Goal: Information Seeking & Learning: Learn about a topic

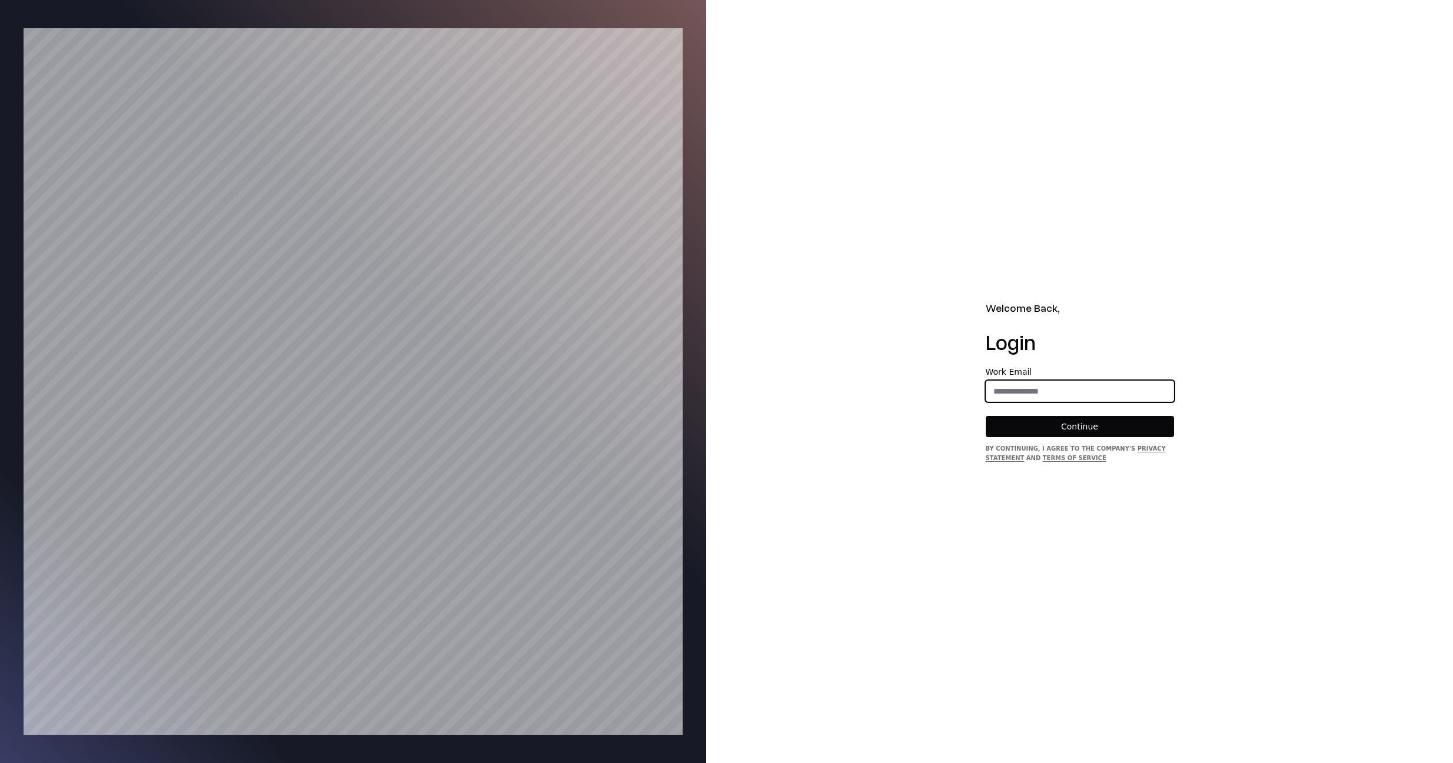
click at [1073, 386] on input "email" at bounding box center [1079, 391] width 187 height 21
type input "**********"
click at [1060, 428] on button "Continue" at bounding box center [1080, 426] width 188 height 21
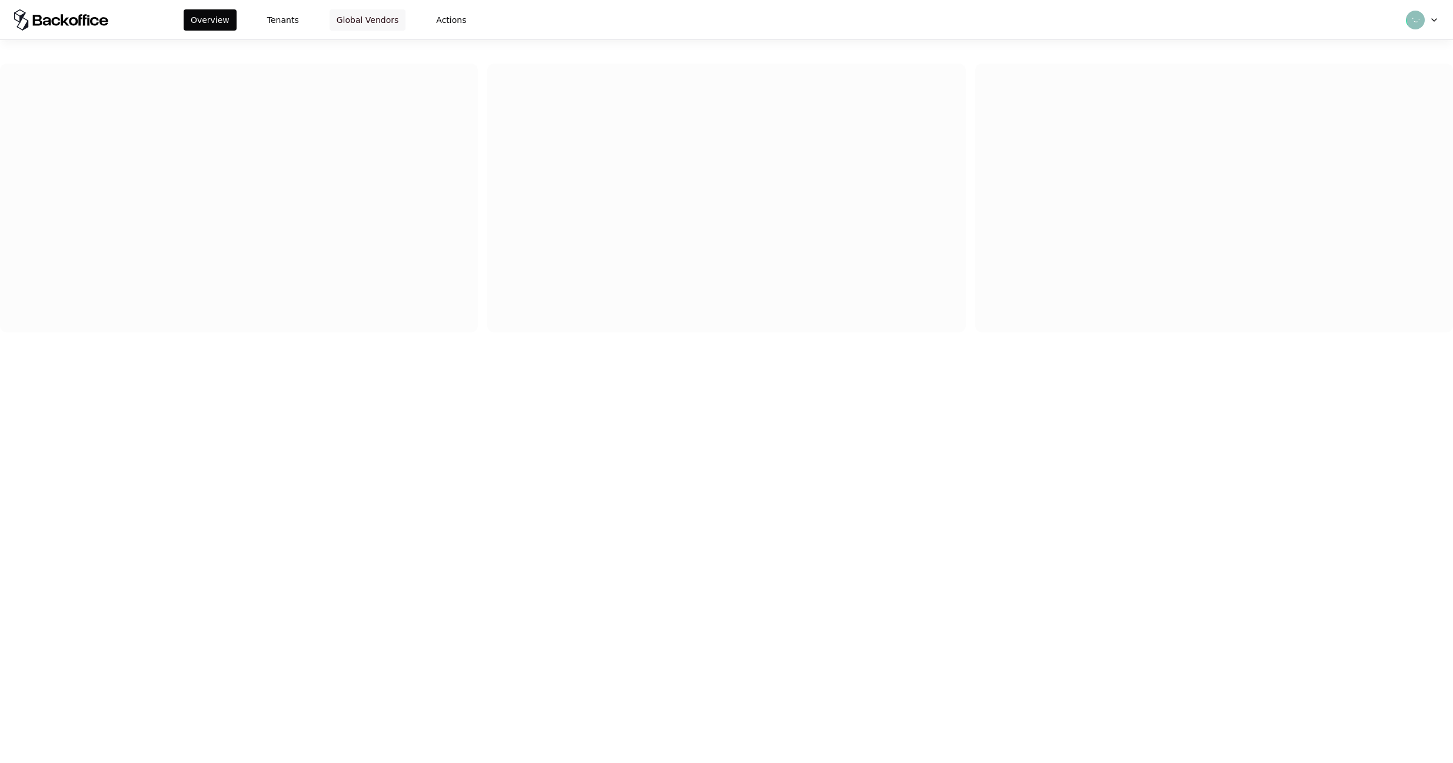
click at [382, 18] on button "Global Vendors" at bounding box center [368, 19] width 76 height 21
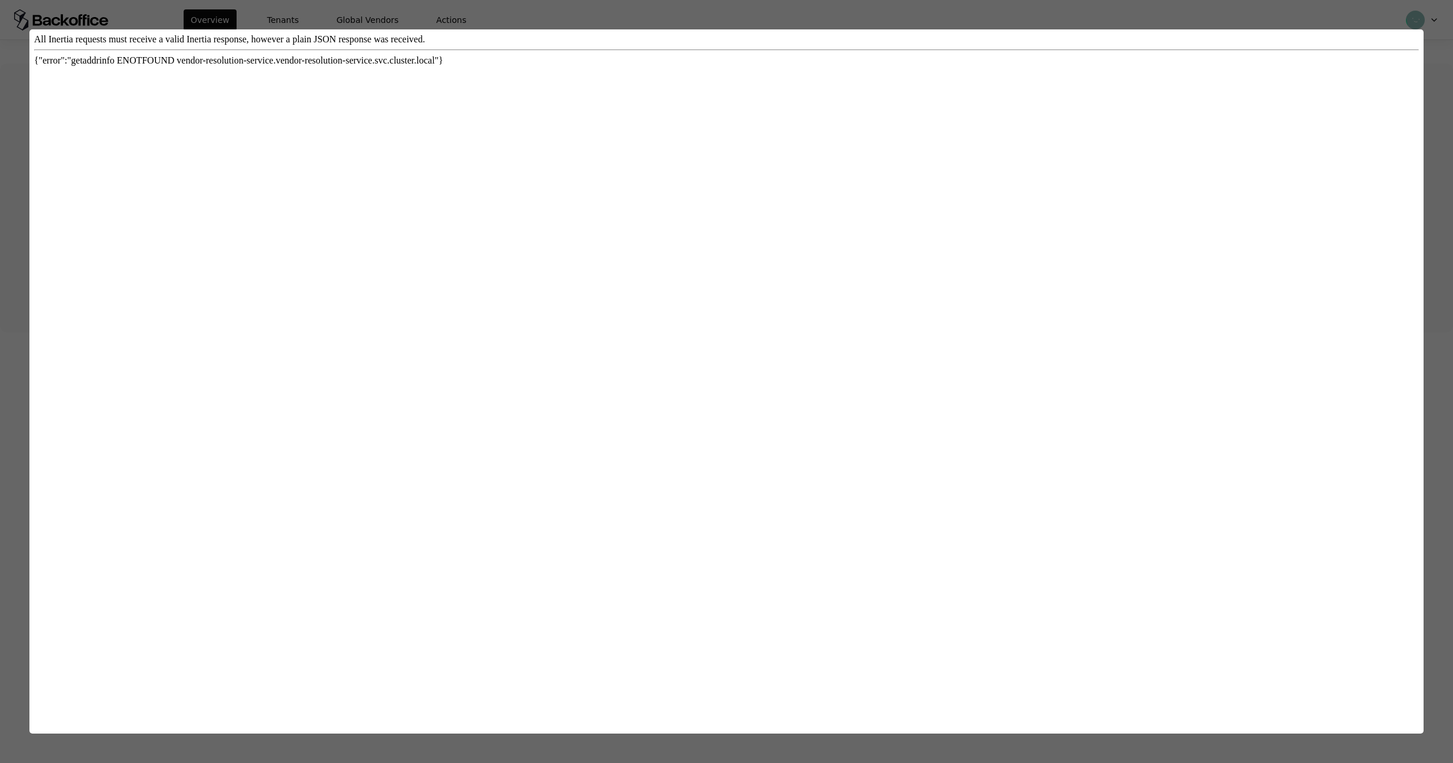
click at [366, 18] on div at bounding box center [726, 381] width 1453 height 763
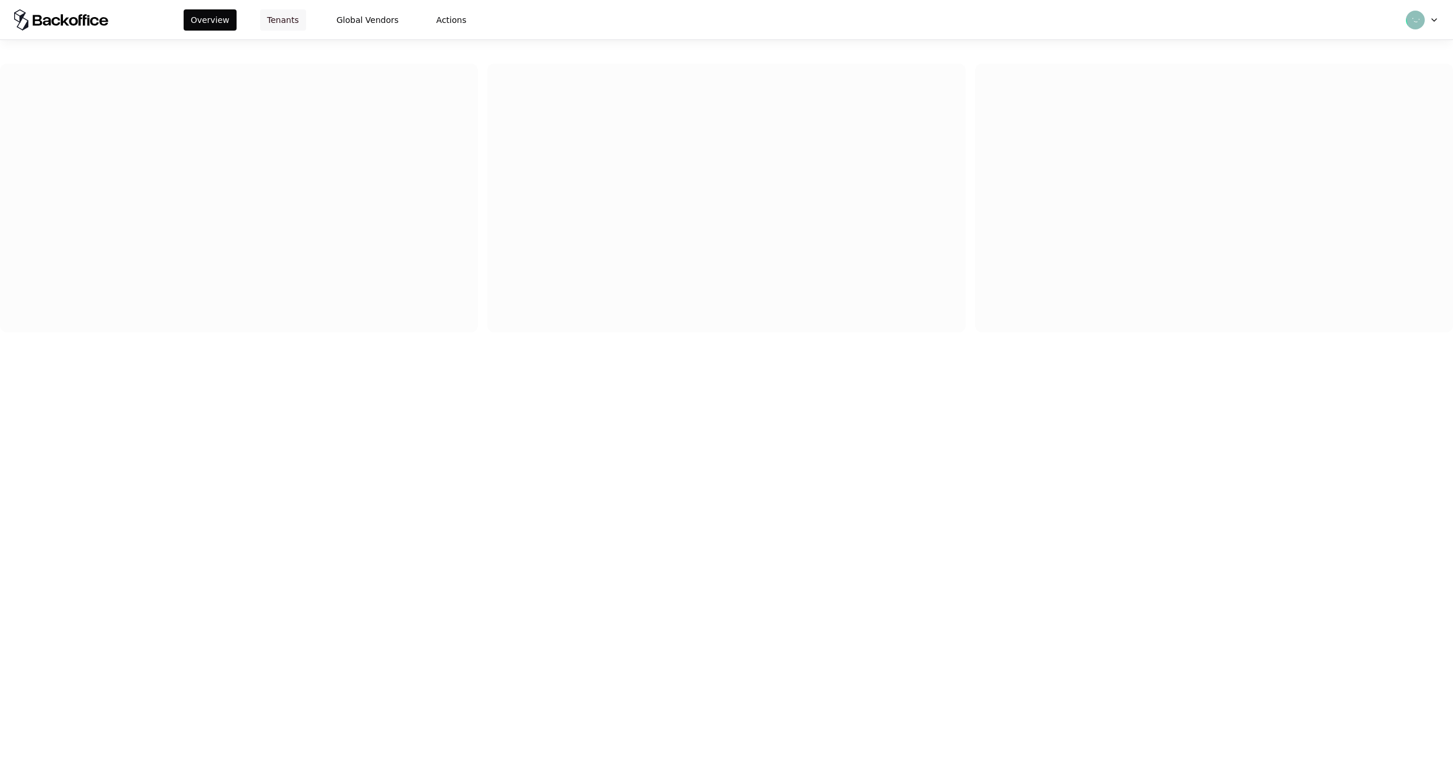
click at [295, 25] on button "Tenants" at bounding box center [283, 19] width 46 height 21
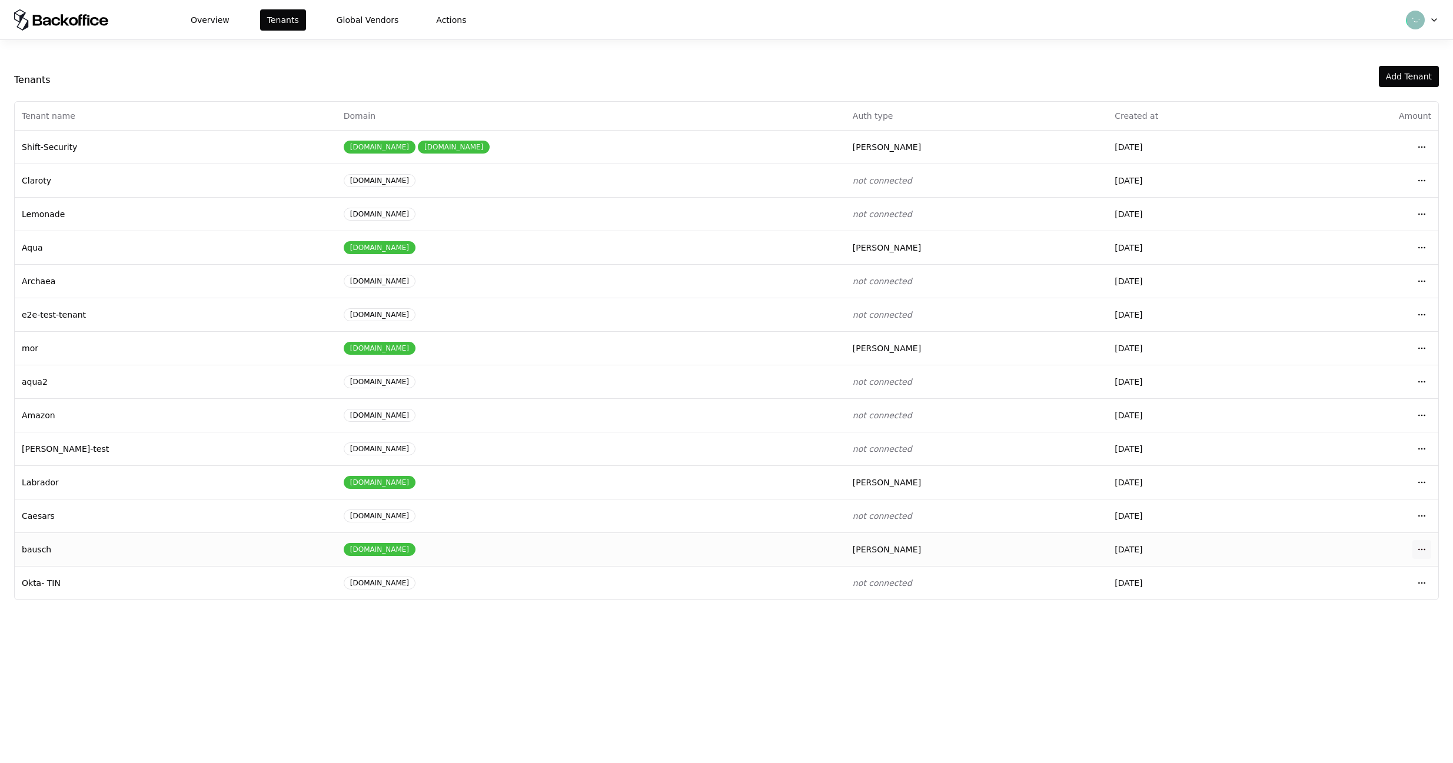
click at [1424, 548] on html "Overview Tenants Global Vendors Actions Tenants Add Tenant Tenant name Domain A…" at bounding box center [726, 381] width 1453 height 763
click at [1324, 648] on div "Login to tenant" at bounding box center [1370, 648] width 134 height 24
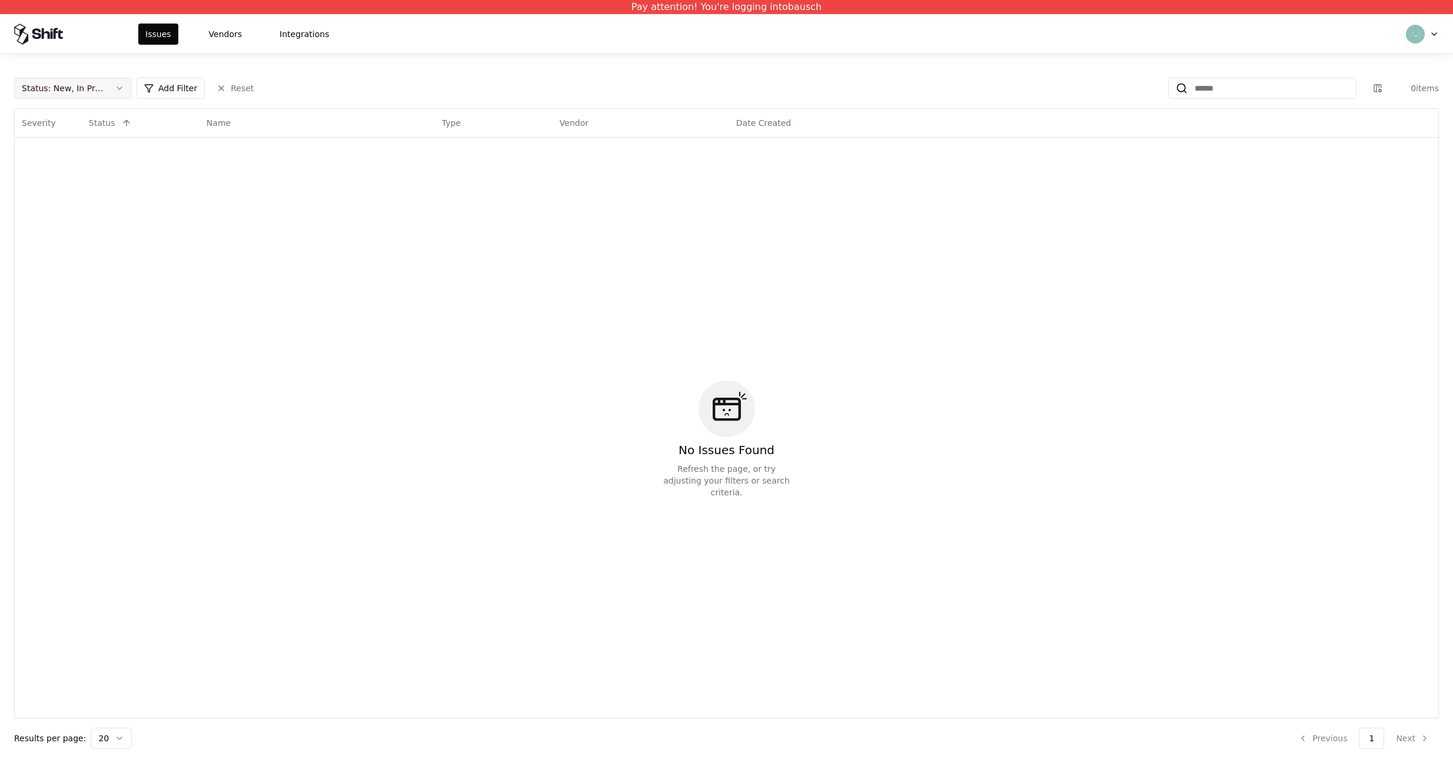
click at [99, 81] on button "Status : New, In Progress" at bounding box center [73, 88] width 118 height 21
click at [88, 176] on div "Closed" at bounding box center [73, 181] width 112 height 24
click at [112, 252] on html "Pay attention! You're logging into bausch Issues Vendors Integrations Status : …" at bounding box center [726, 381] width 1453 height 763
click at [228, 85] on button "Reset" at bounding box center [234, 88] width 51 height 21
click at [228, 30] on button "Vendors" at bounding box center [225, 34] width 47 height 21
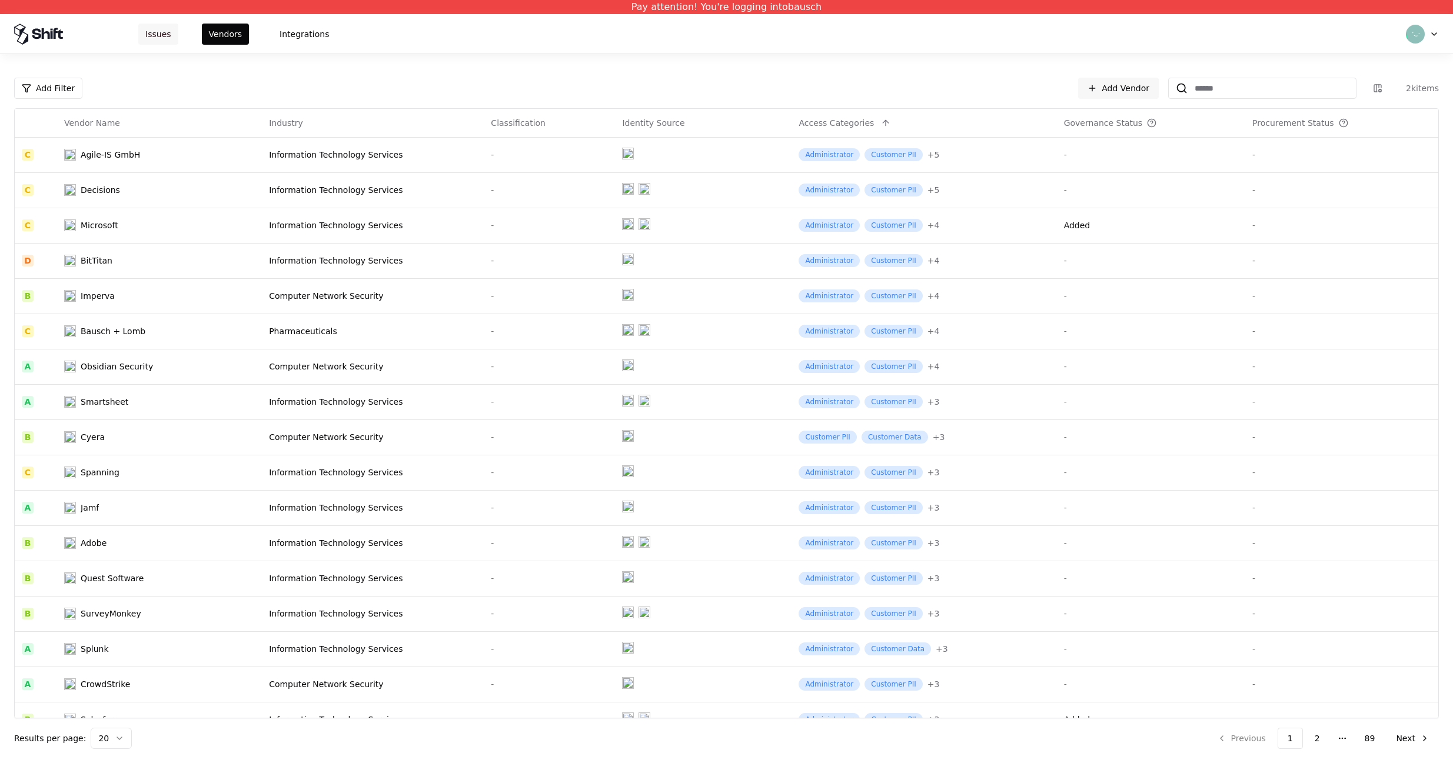
click at [158, 42] on button "Issues" at bounding box center [158, 34] width 40 height 21
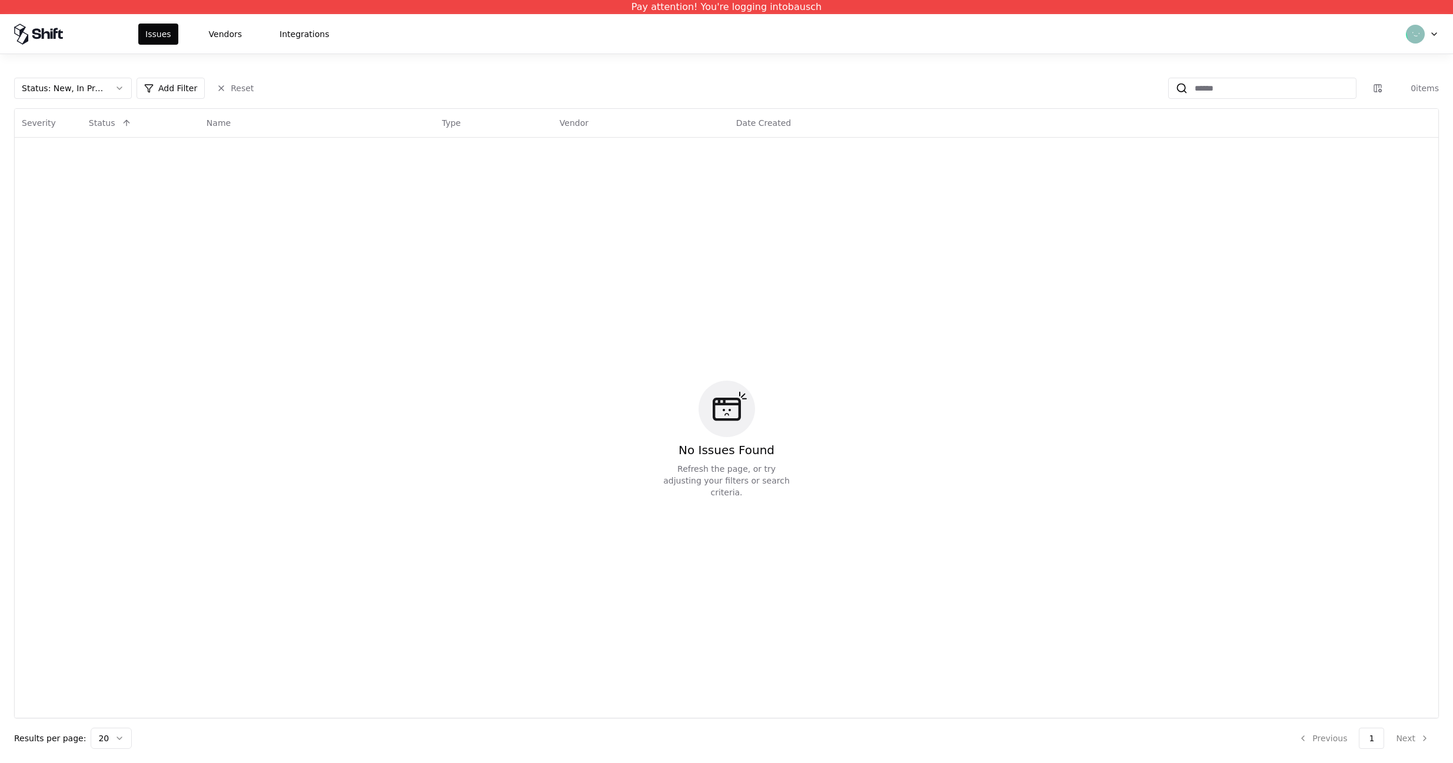
click at [1419, 36] on html "Pay attention! You're logging into bausch Issues Vendors Integrations Status : …" at bounding box center [726, 381] width 1453 height 763
click at [1359, 92] on div "Log out" at bounding box center [1373, 92] width 126 height 24
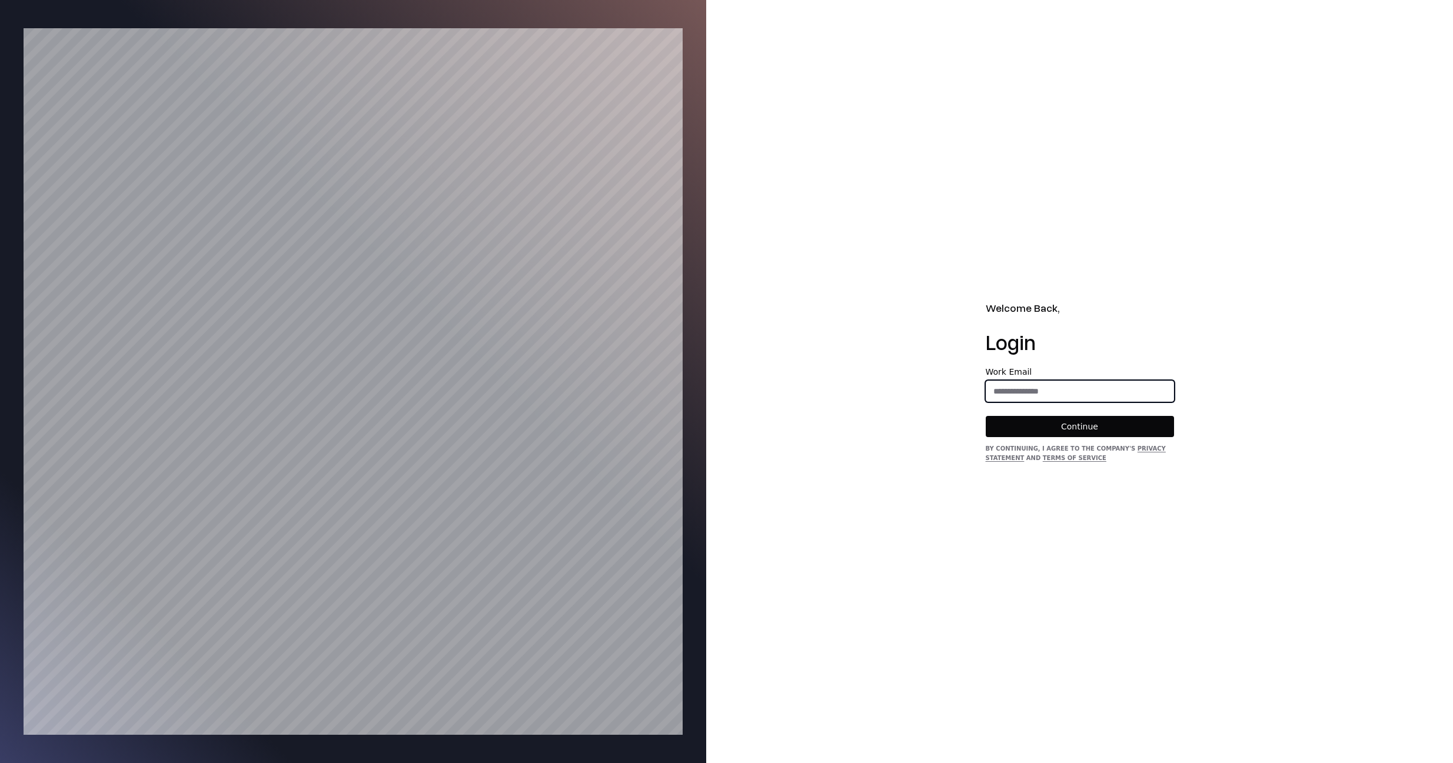
click at [1145, 394] on input "email" at bounding box center [1079, 391] width 187 height 21
type input "**********"
click at [1136, 428] on button "Continue" at bounding box center [1080, 426] width 188 height 21
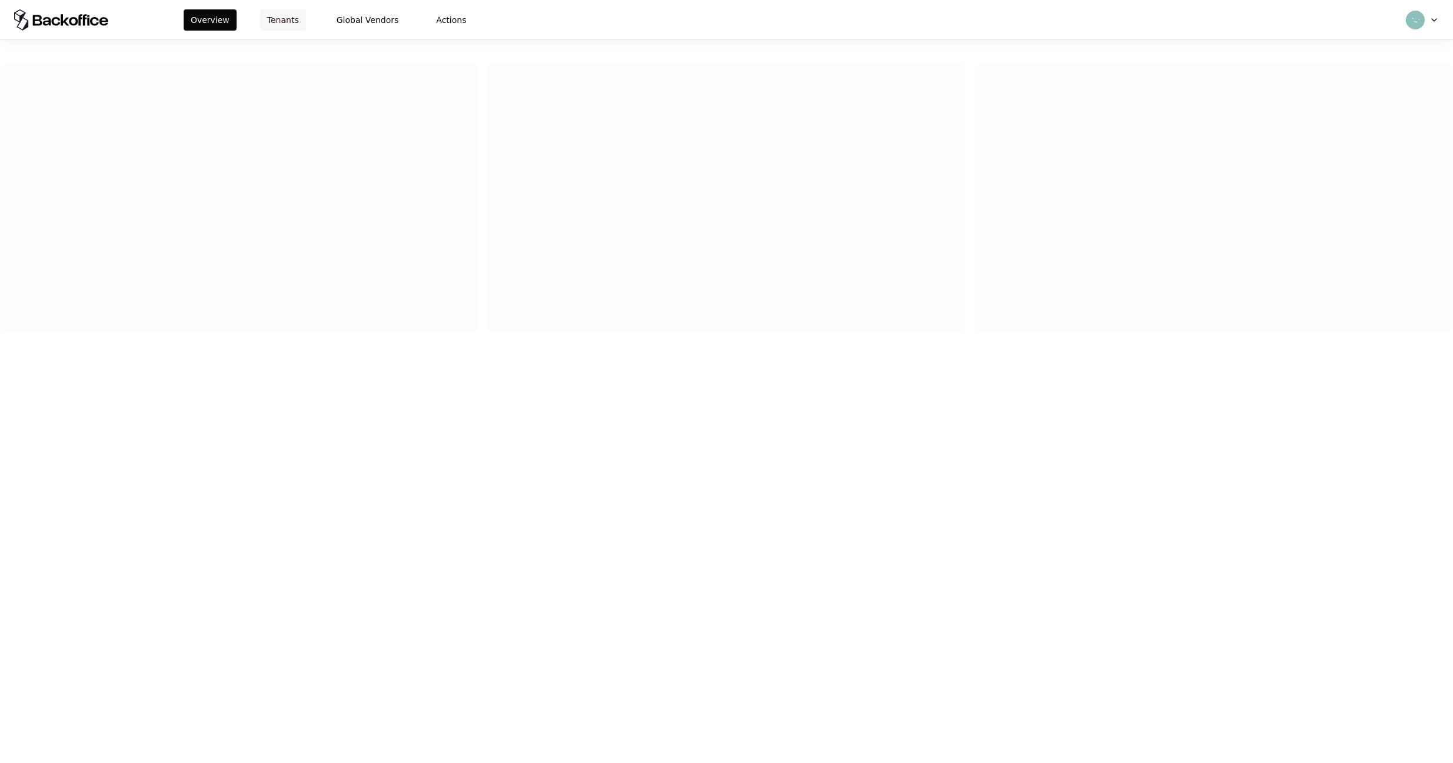
click at [277, 18] on button "Tenants" at bounding box center [283, 19] width 46 height 21
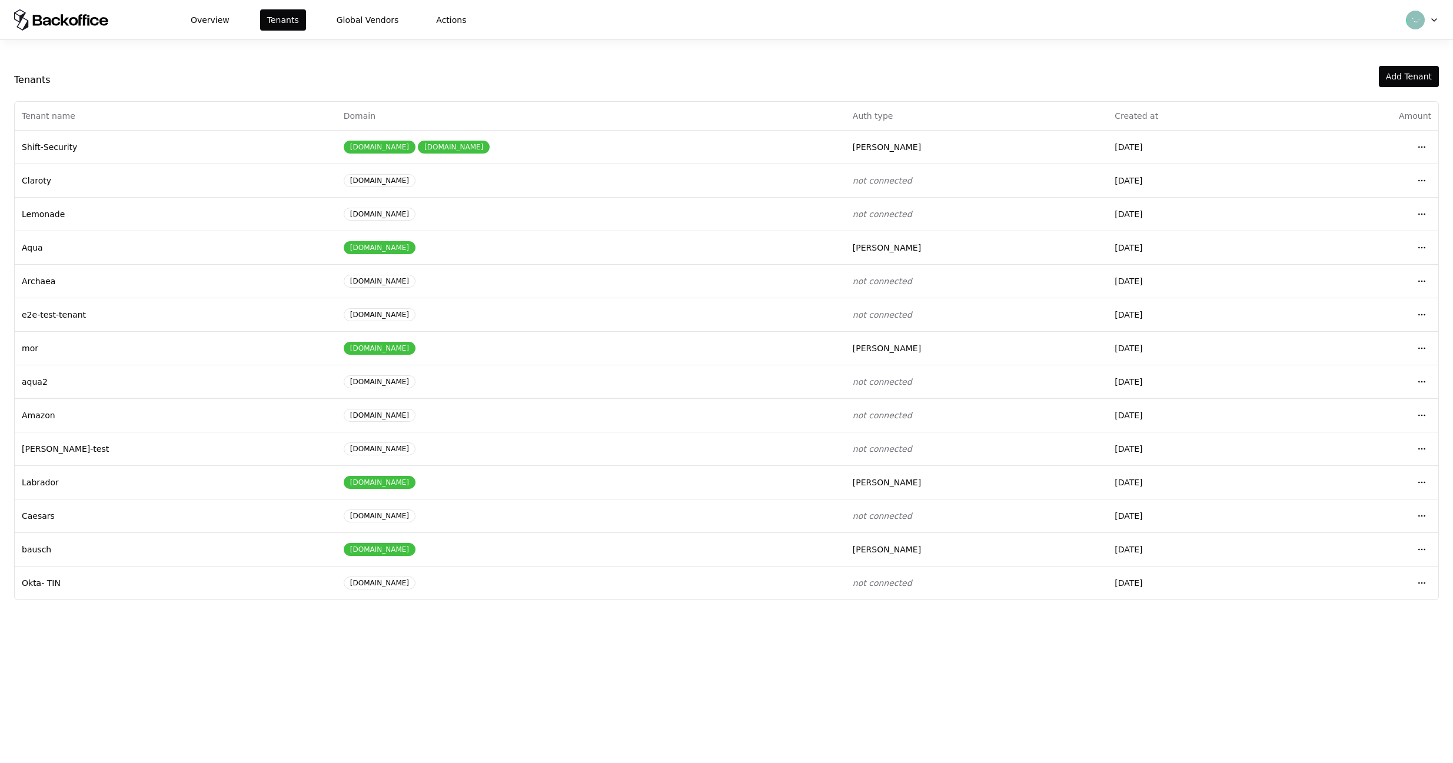
click at [503, 634] on div "Overview Tenants Global Vendors Actions Tenants Add Tenant Tenant name Domain A…" at bounding box center [726, 381] width 1453 height 763
click at [527, 76] on div "Tenants" at bounding box center [694, 80] width 1360 height 14
click at [1419, 177] on html "Overview Tenants Global Vendors Actions Tenants Add Tenant Tenant name Domain A…" at bounding box center [726, 381] width 1453 height 763
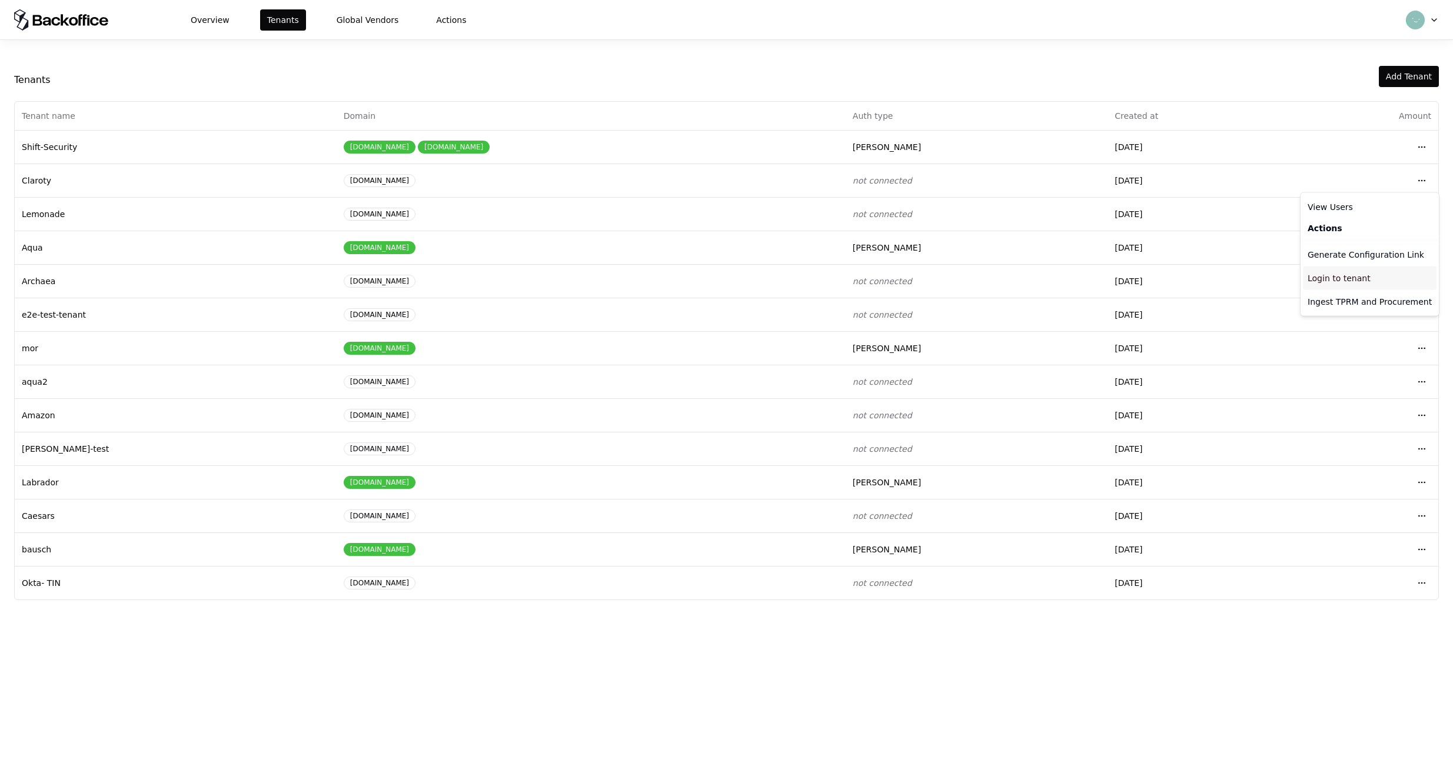
click at [1350, 277] on div "Login to tenant" at bounding box center [1370, 279] width 134 height 24
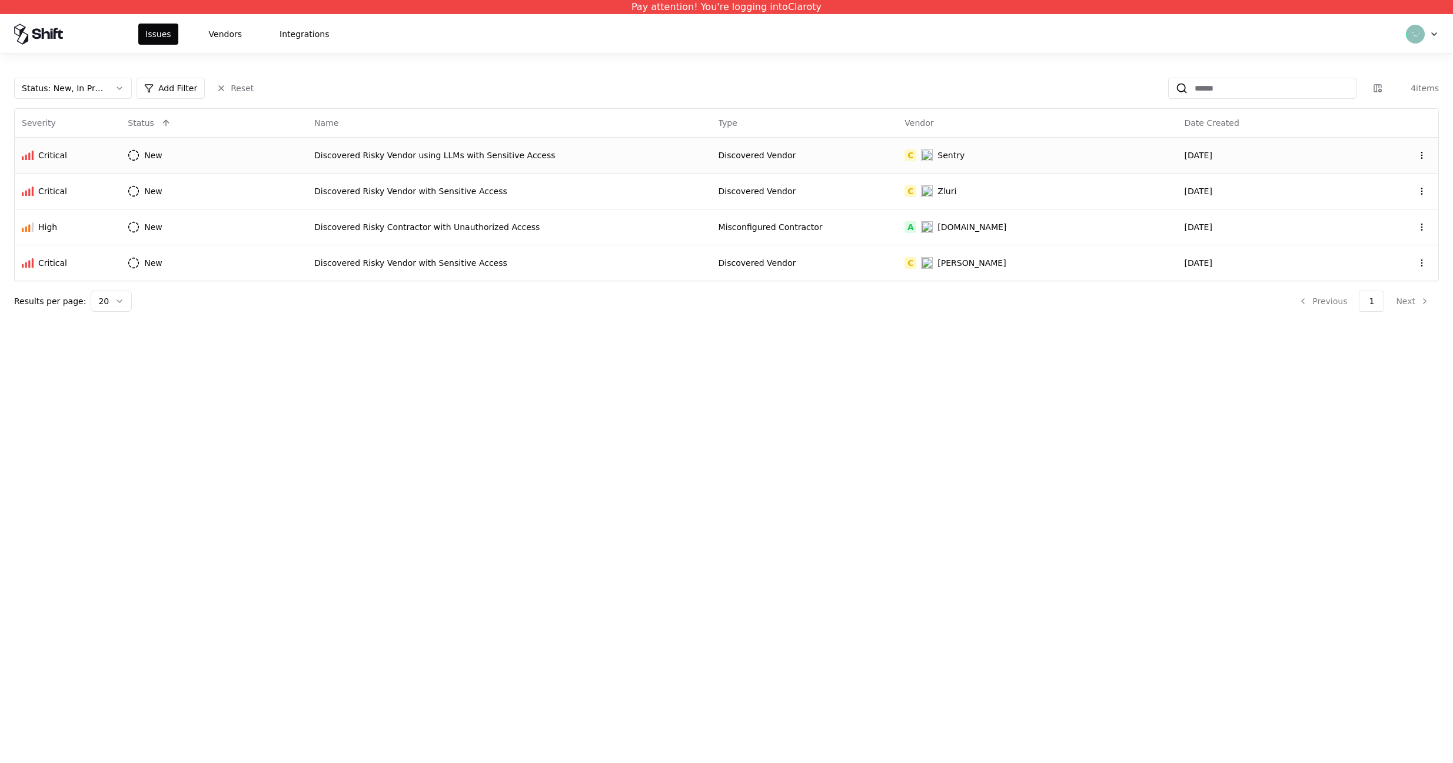
click at [652, 166] on td "Discovered Risky Vendor using LLMs with Sensitive Access" at bounding box center [509, 155] width 404 height 36
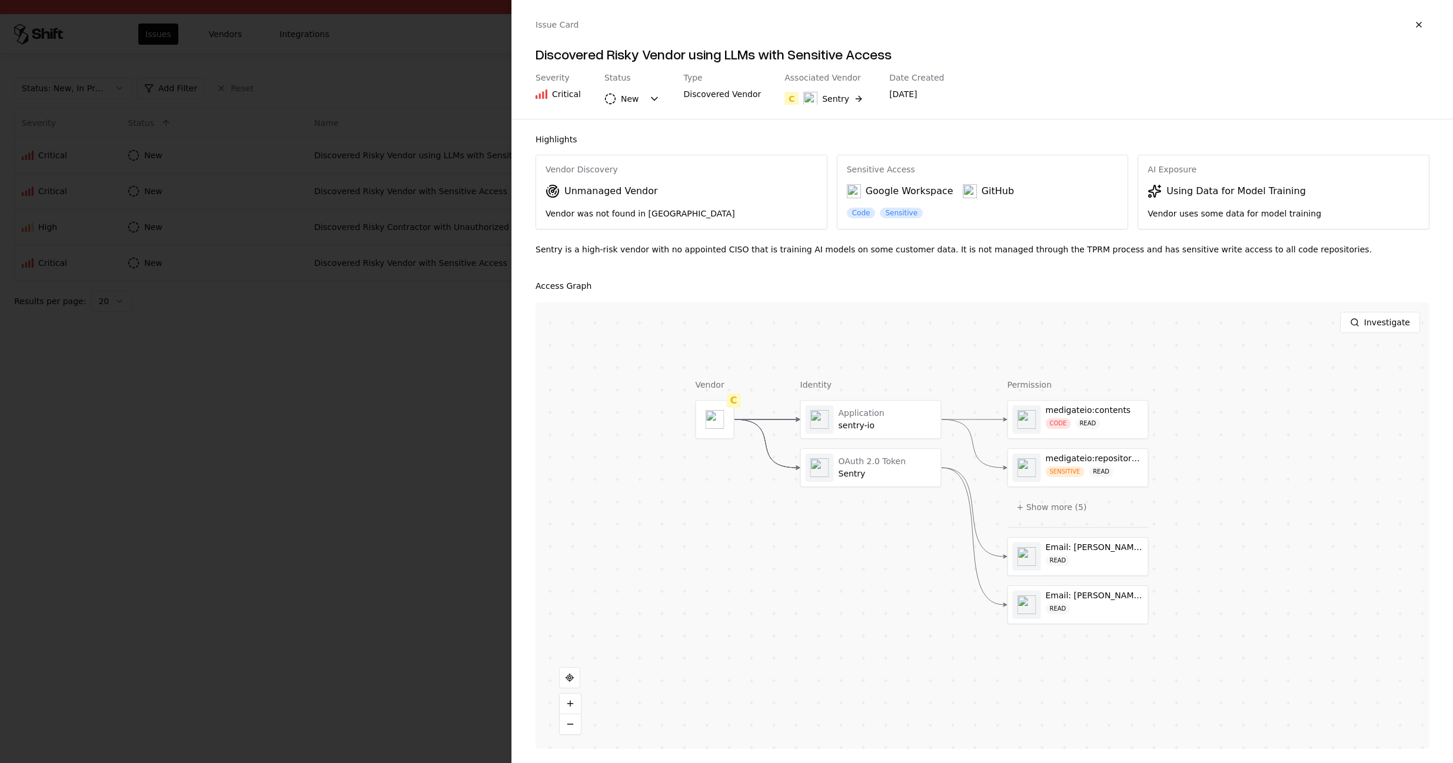
drag, startPoint x: 728, startPoint y: 404, endPoint x: 660, endPoint y: 378, distance: 73.0
click at [660, 378] on div "Vendor C Identity Application sentry-io OAuth 2.0 Token Sentry Permission medig…" at bounding box center [982, 525] width 894 height 447
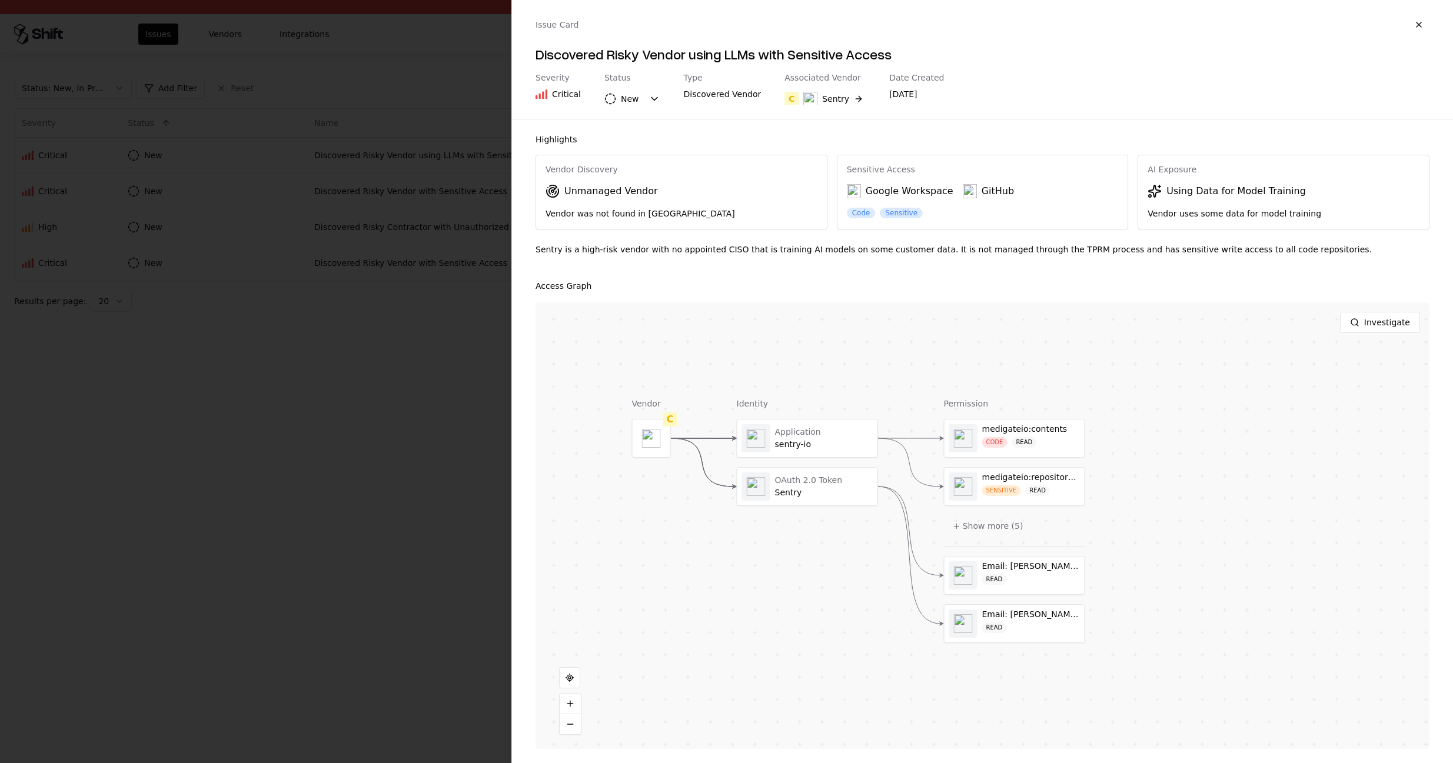
drag, startPoint x: 824, startPoint y: 543, endPoint x: 779, endPoint y: 561, distance: 48.1
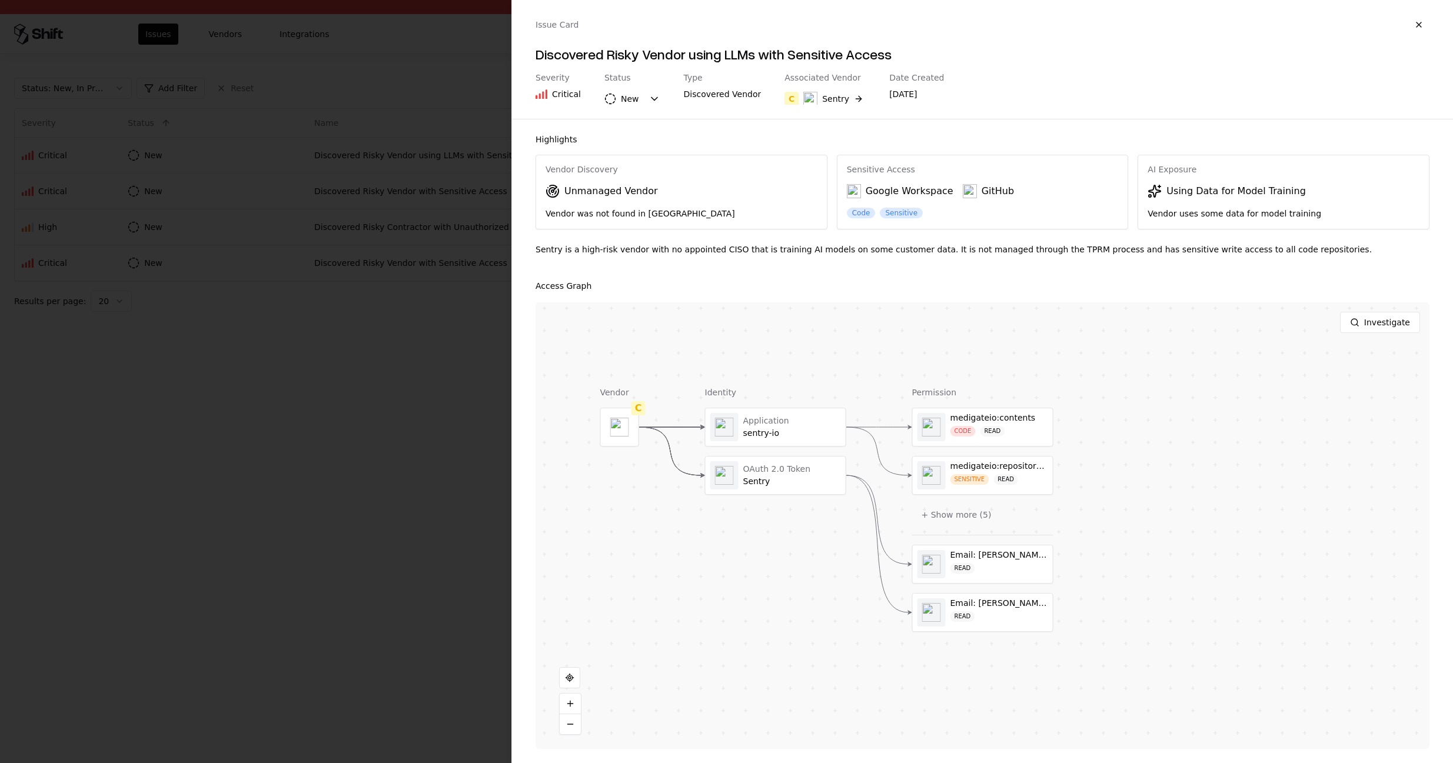
drag, startPoint x: 832, startPoint y: 591, endPoint x: 824, endPoint y: 587, distance: 9.5
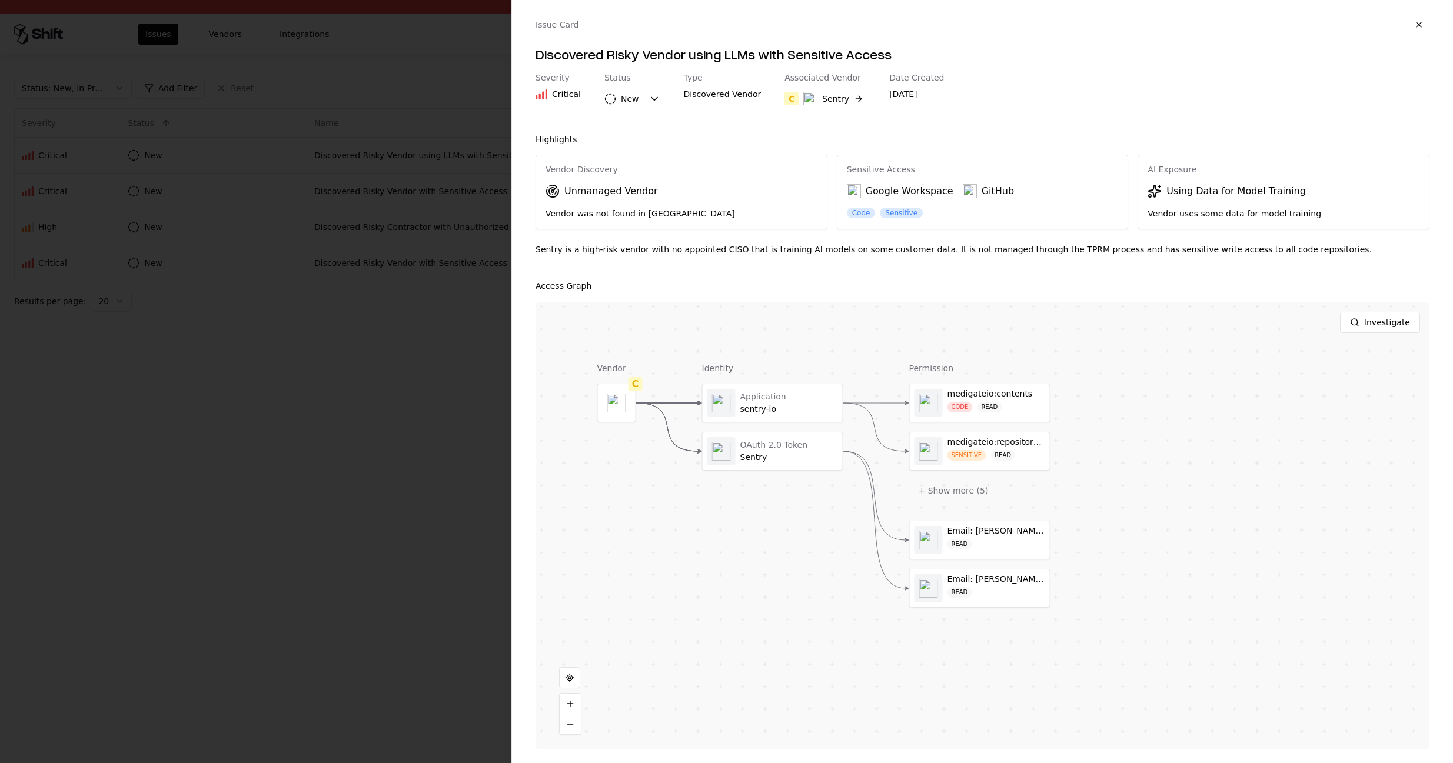
drag, startPoint x: 794, startPoint y: 588, endPoint x: 785, endPoint y: 538, distance: 51.4
click at [950, 493] on button "+ Show more ( 5 )" at bounding box center [953, 490] width 89 height 21
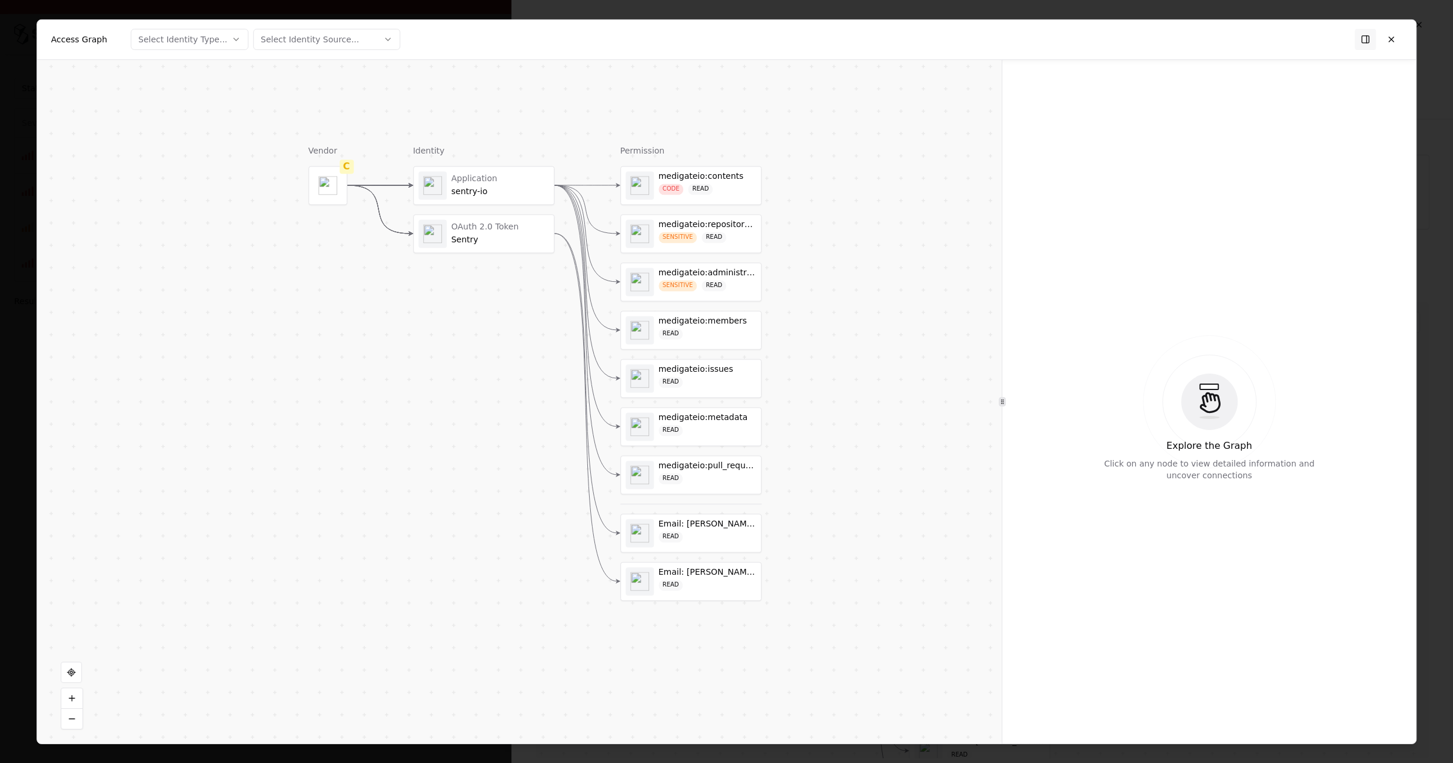
drag, startPoint x: 870, startPoint y: 548, endPoint x: 894, endPoint y: 560, distance: 27.6
click at [894, 560] on div "Vendor C Identity Application sentry-io OAuth 2.0 Token Sentry Permission medig…" at bounding box center [519, 401] width 965 height 684
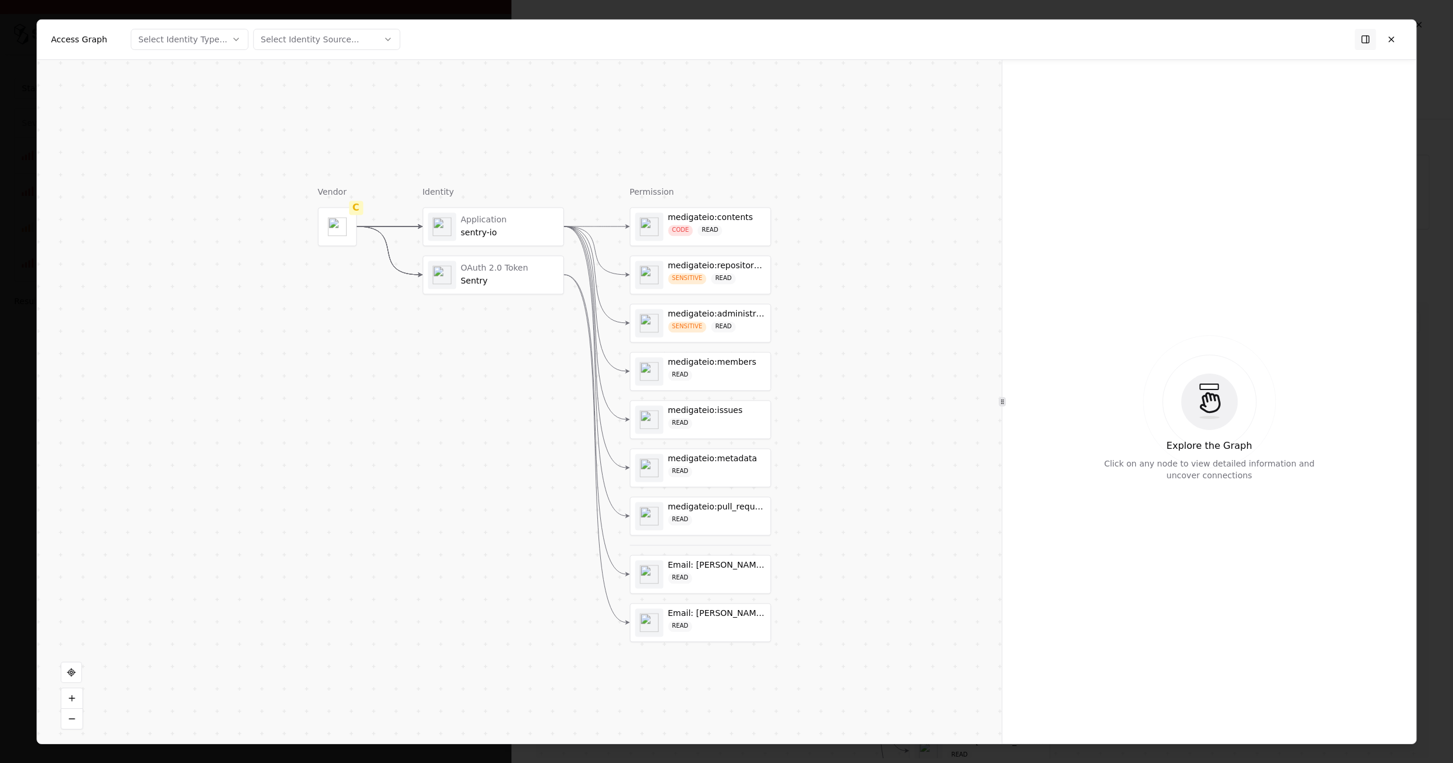
click at [758, 577] on div "READ" at bounding box center [717, 578] width 98 height 11
click at [732, 514] on div "medigateio:pull_requests READ" at bounding box center [717, 516] width 98 height 28
click at [740, 471] on div "READ" at bounding box center [717, 471] width 98 height 11
click at [697, 381] on div "medigateio:members READ" at bounding box center [717, 371] width 98 height 28
click at [701, 329] on div "SENSITIVE" at bounding box center [687, 326] width 39 height 11
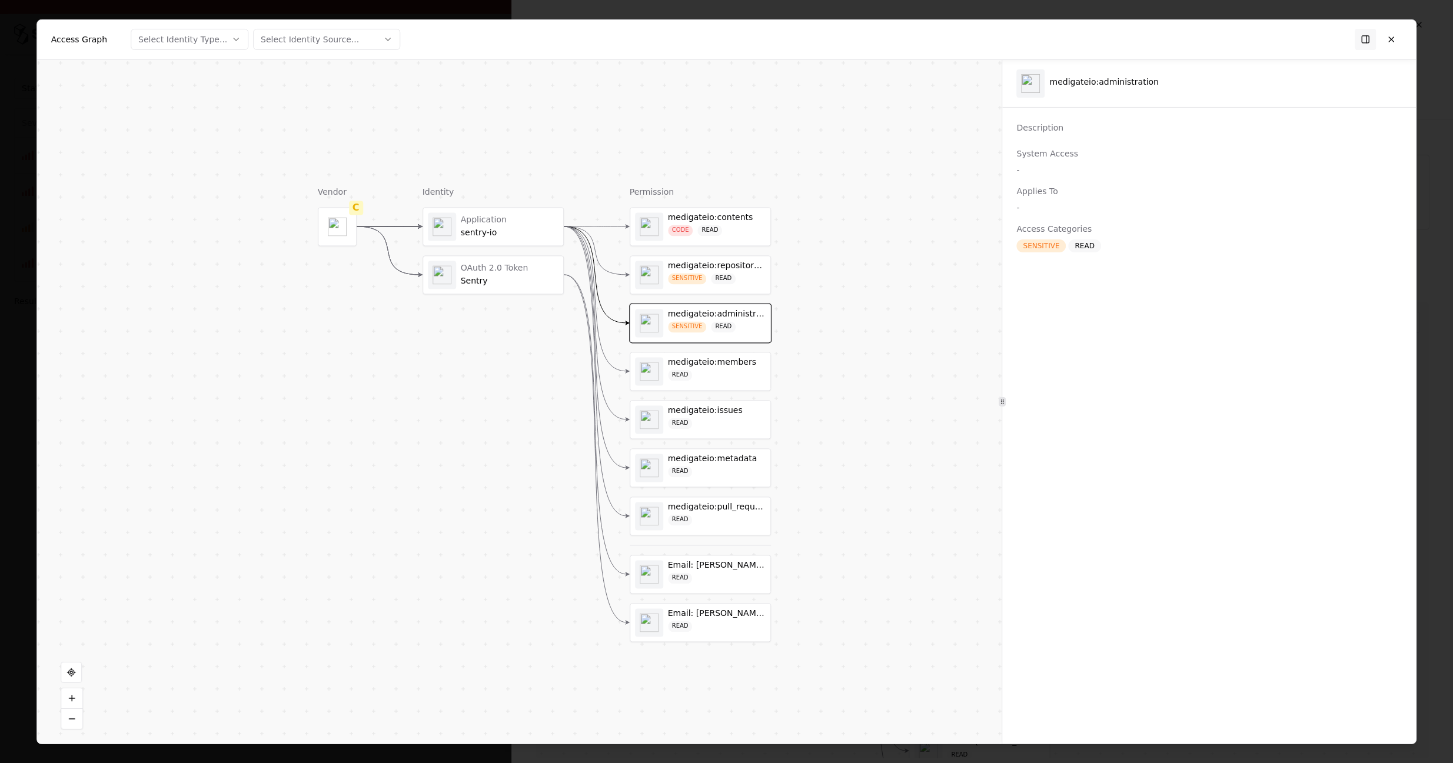
click at [701, 286] on div "medigateio:repository_hooks SENSITIVE READ" at bounding box center [717, 275] width 98 height 28
click at [707, 232] on div "READ" at bounding box center [710, 230] width 25 height 11
click at [1386, 38] on button at bounding box center [1390, 39] width 21 height 21
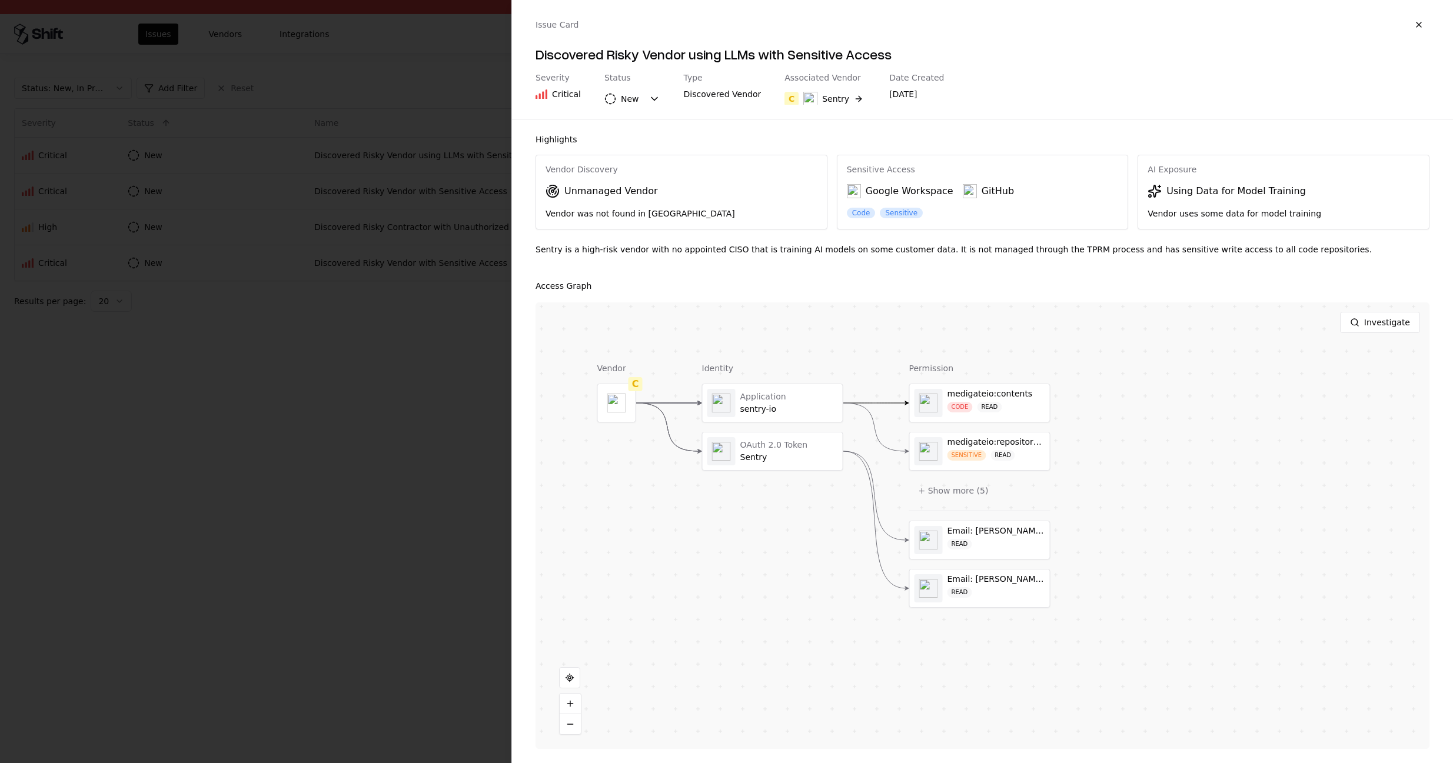
click at [437, 298] on div at bounding box center [726, 381] width 1453 height 763
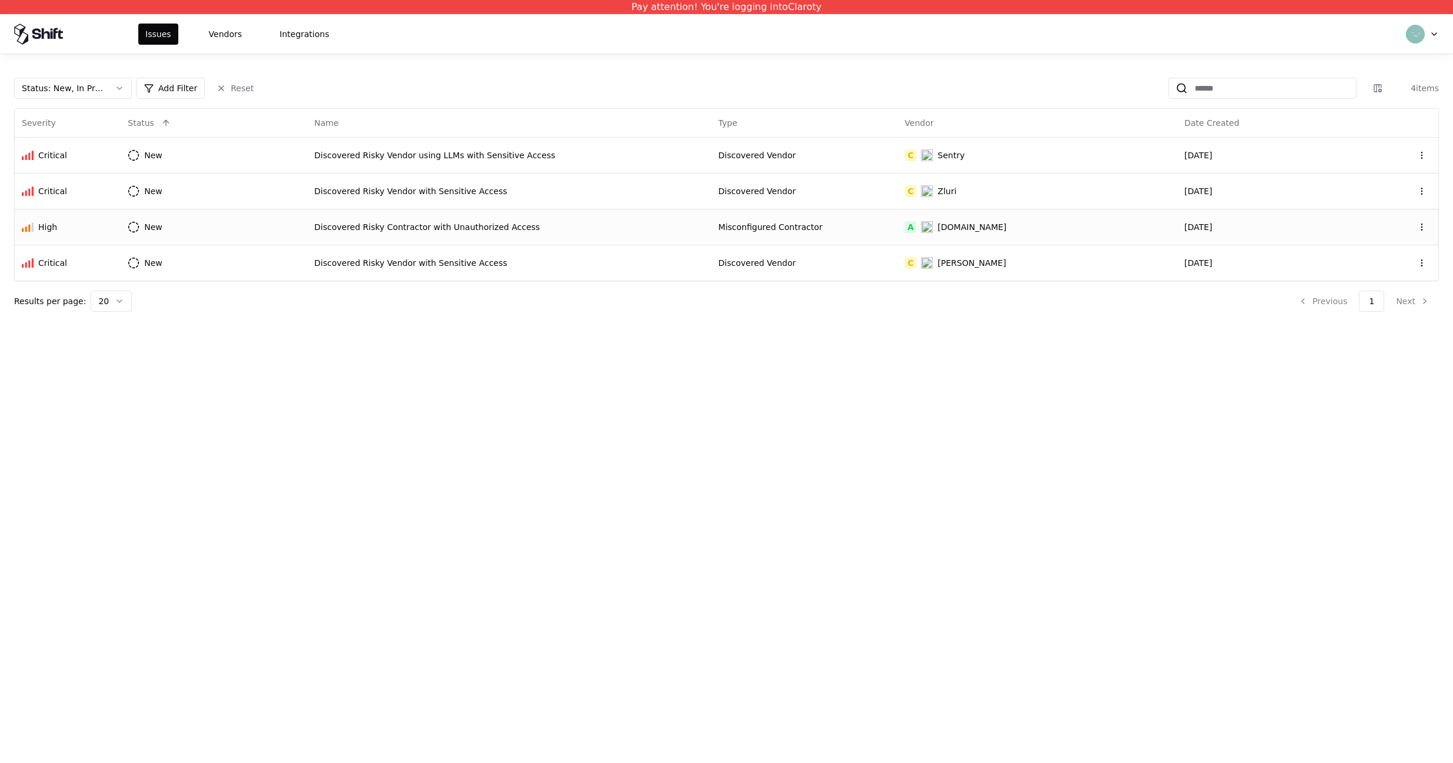
click at [209, 217] on td "New" at bounding box center [214, 227] width 187 height 36
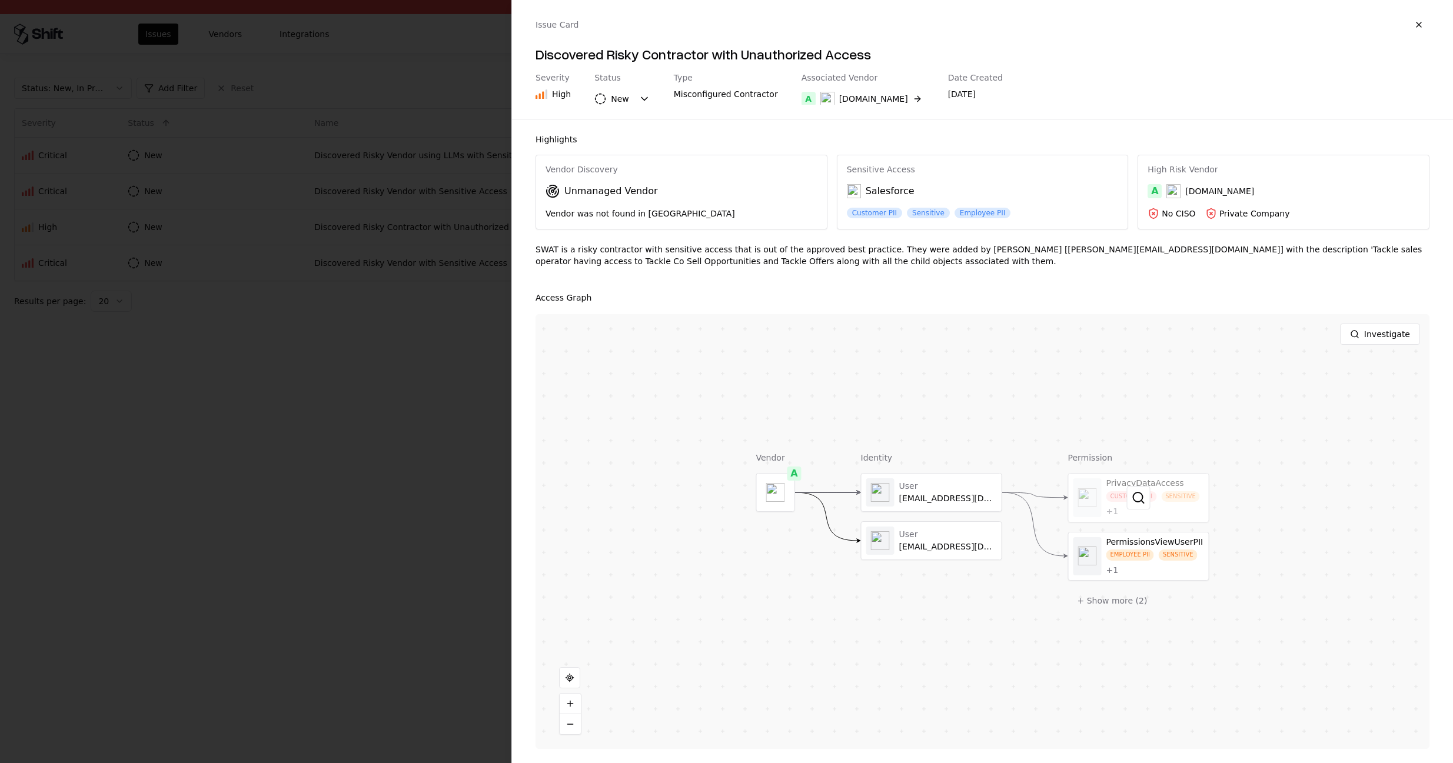
click at [1166, 500] on div at bounding box center [1139, 498] width 140 height 48
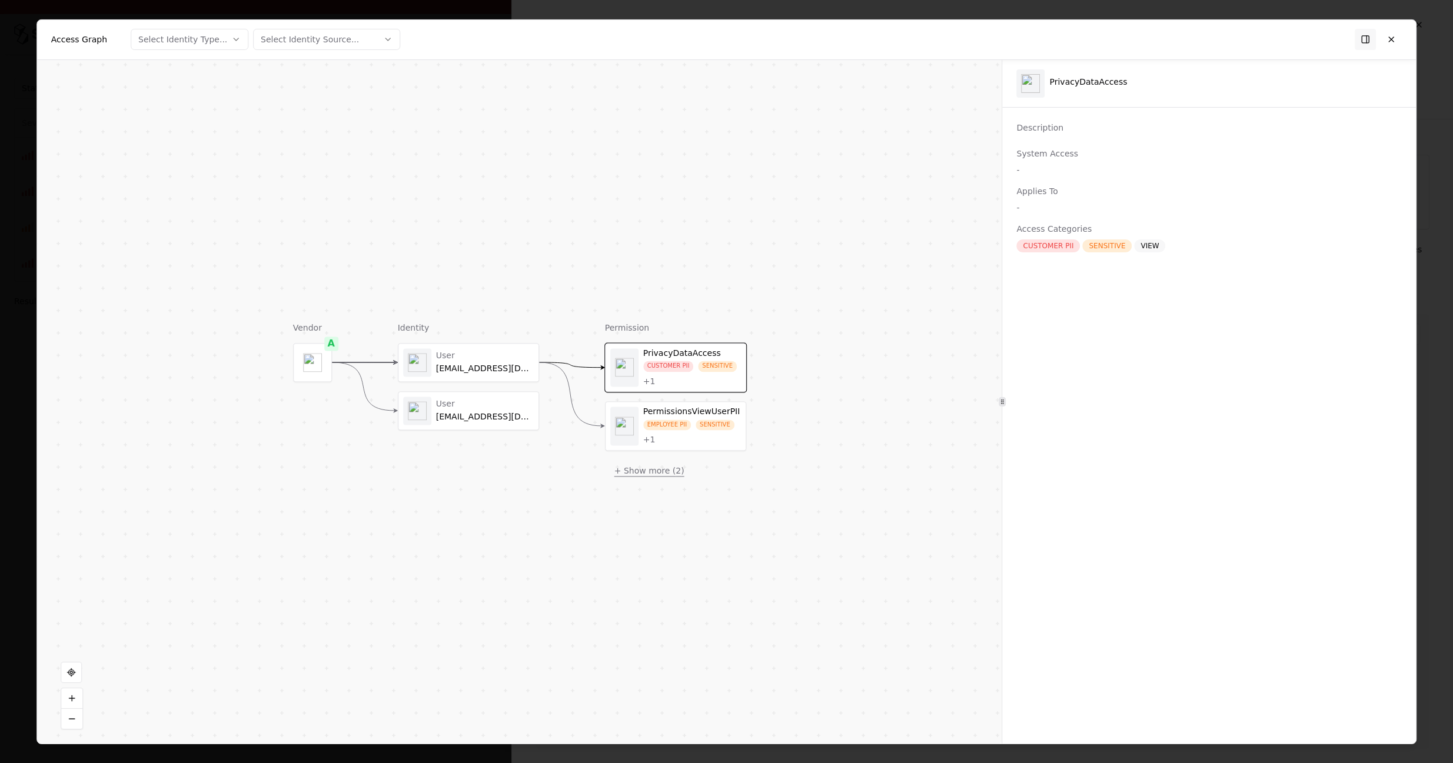
click at [637, 477] on button "+ Show more ( 2 )" at bounding box center [649, 470] width 89 height 21
click at [692, 425] on div "EMPLOYEE PII SENSITIVE + 1" at bounding box center [692, 433] width 98 height 26
click at [687, 366] on div "CUSTOMER PII" at bounding box center [668, 366] width 51 height 11
click at [1076, 83] on div "PrivacyDataAccess" at bounding box center [1089, 82] width 78 height 11
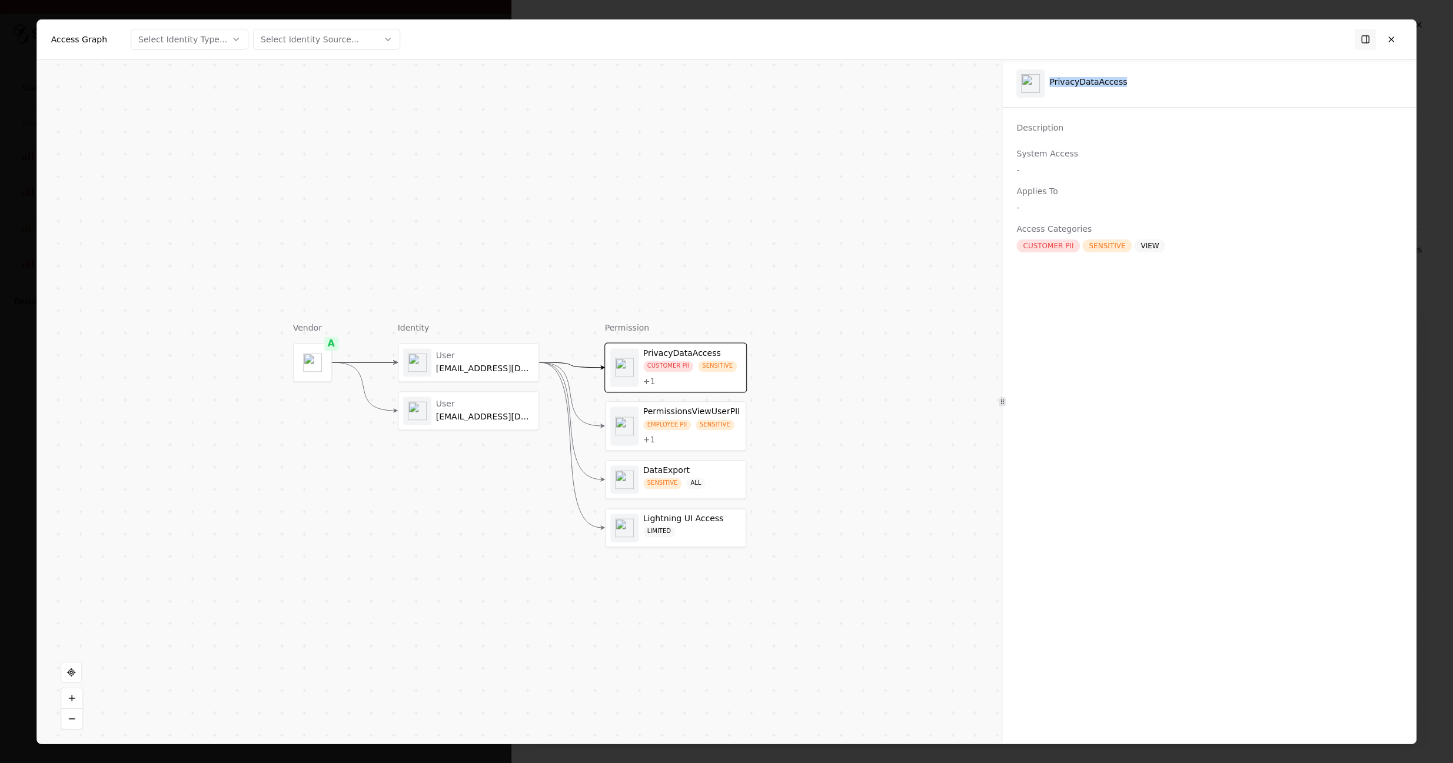
copy div "PrivacyDataAccess"
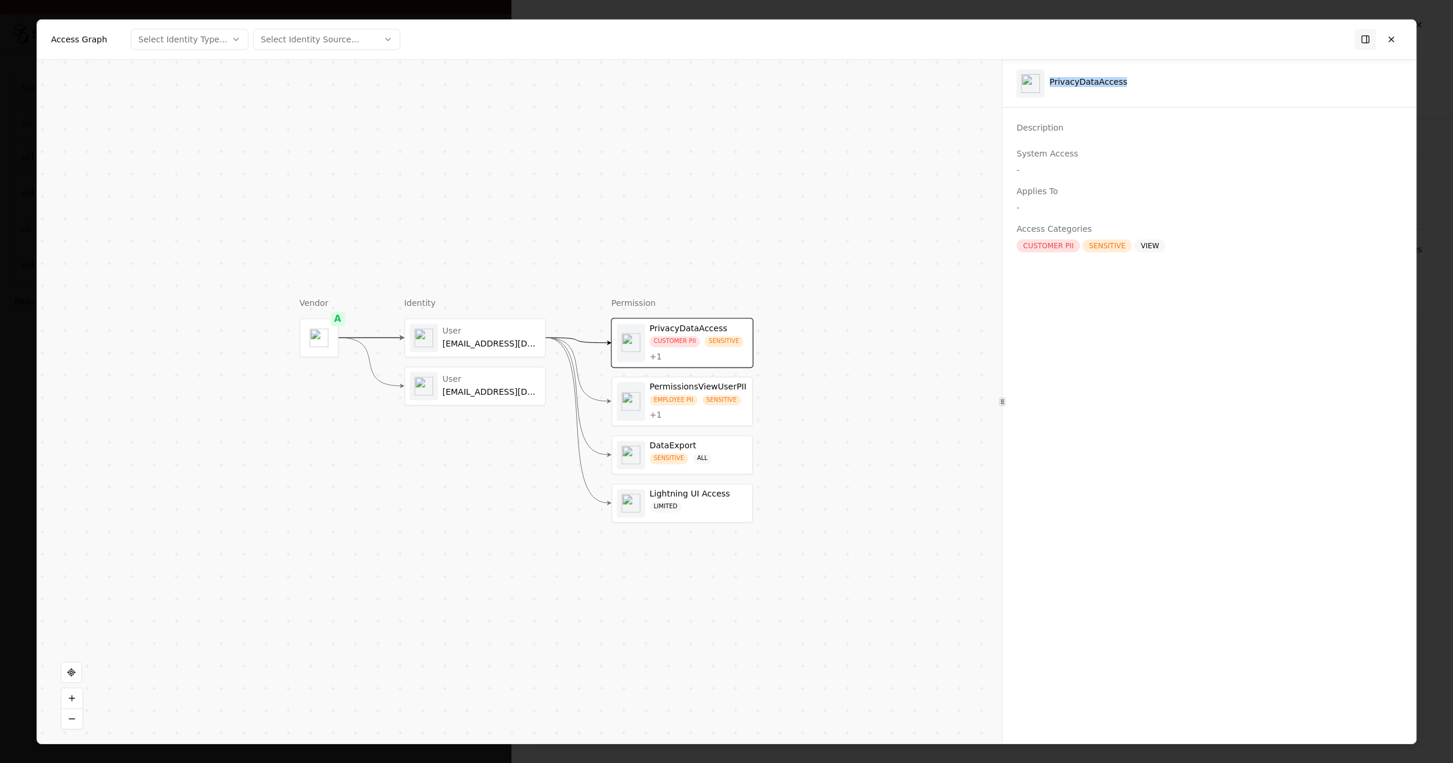
drag, startPoint x: 465, startPoint y: 305, endPoint x: 471, endPoint y: 281, distance: 24.8
click at [471, 281] on div "Vendor A Identity User asharma@sw-at.com User malyaj.jemini@sw-at.com Permissio…" at bounding box center [519, 401] width 965 height 684
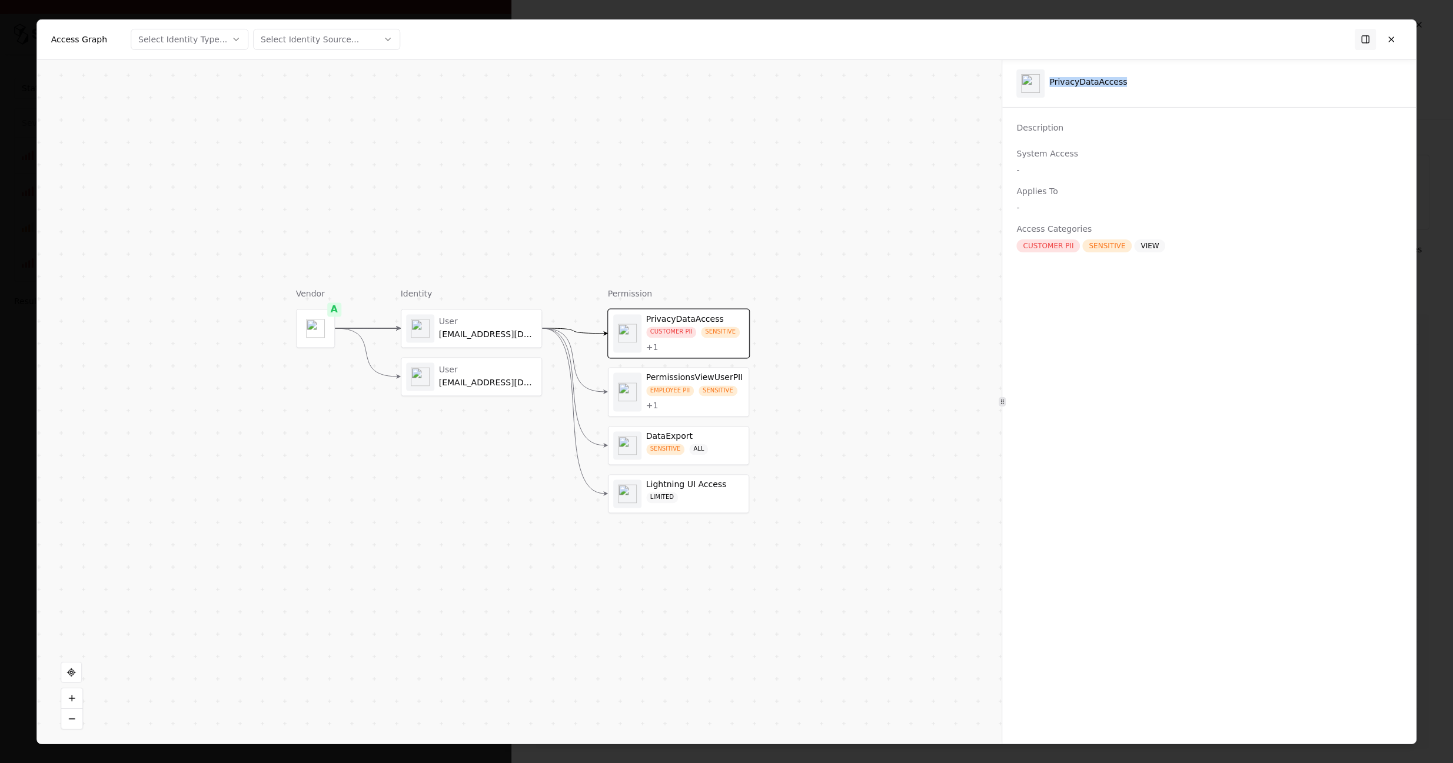
drag, startPoint x: 476, startPoint y: 264, endPoint x: 473, endPoint y: 255, distance: 10.1
click at [473, 255] on div "Vendor A Identity User asharma@sw-at.com User malyaj.jemini@sw-at.com Permissio…" at bounding box center [519, 401] width 965 height 684
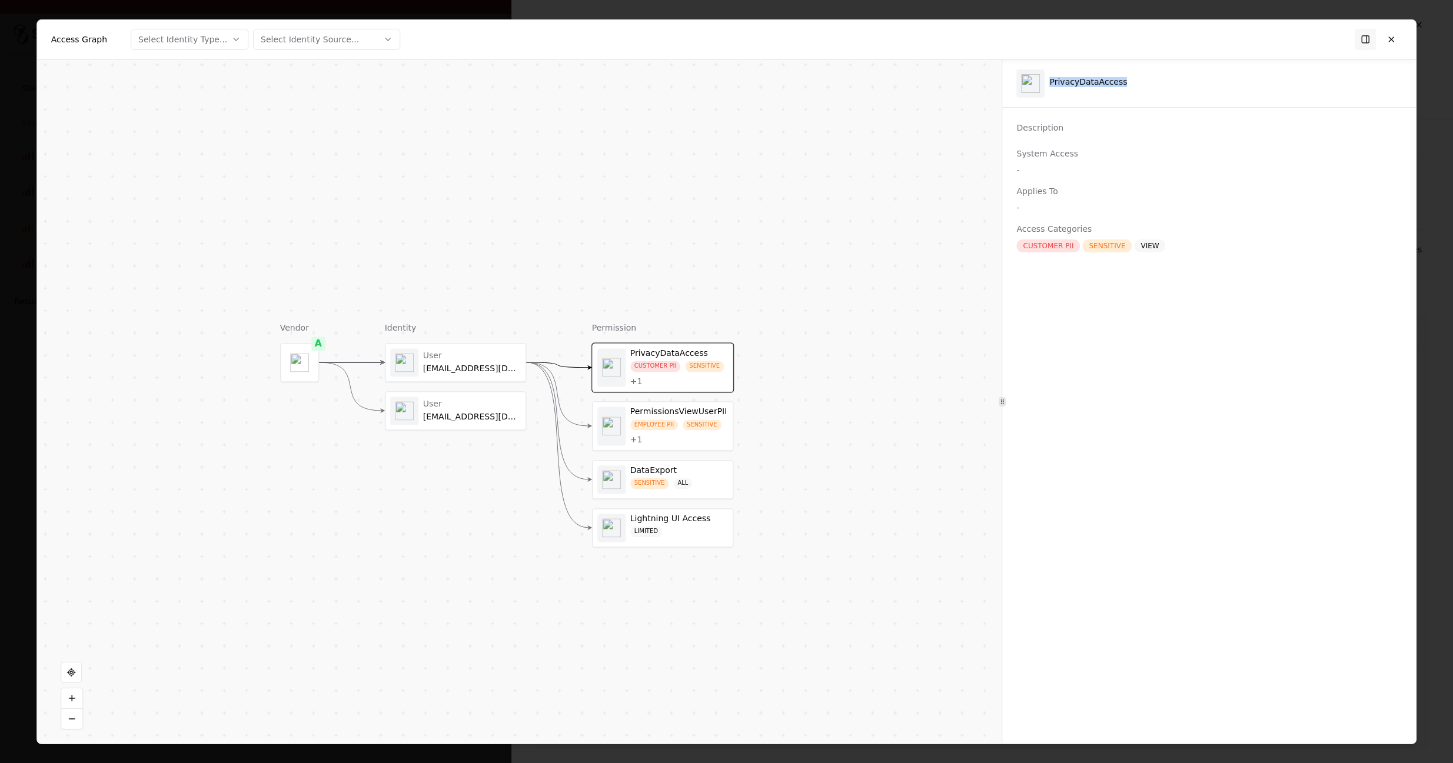
drag, startPoint x: 470, startPoint y: 257, endPoint x: 454, endPoint y: 291, distance: 37.6
click at [454, 291] on div "Vendor A Identity User asharma@sw-at.com User malyaj.jemini@sw-at.com Permissio…" at bounding box center [519, 401] width 965 height 684
